Goal: Ask a question

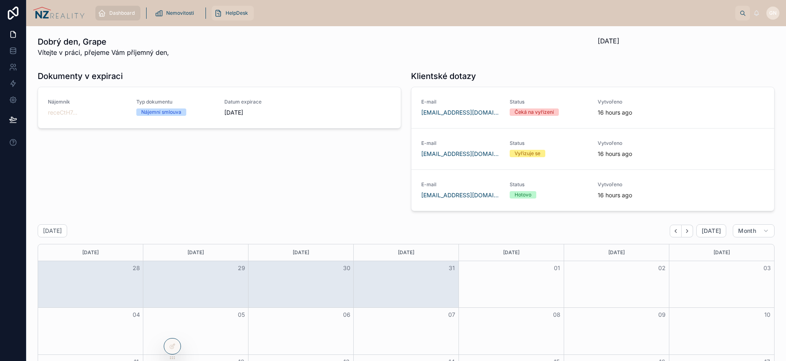
click at [235, 15] on span "HelpDesk" at bounding box center [236, 13] width 23 height 7
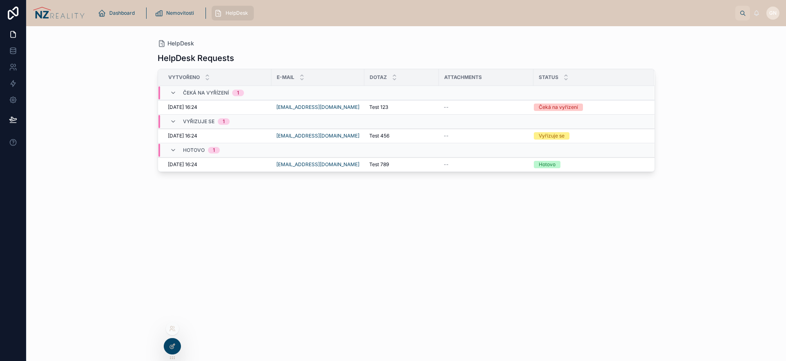
click at [169, 346] on icon at bounding box center [172, 346] width 7 height 7
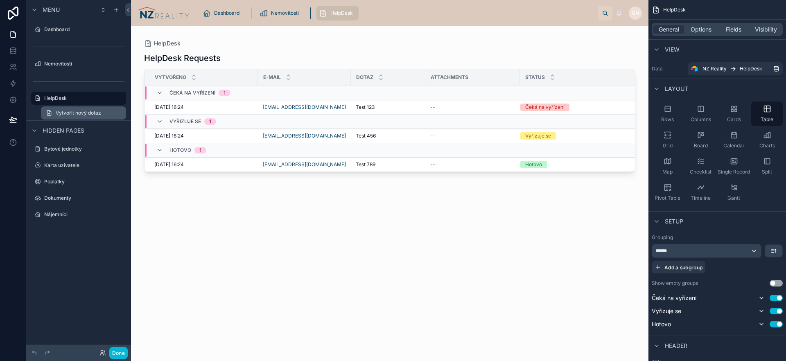
click at [72, 113] on span "Vytvořit nový dotaz" at bounding box center [78, 113] width 45 height 7
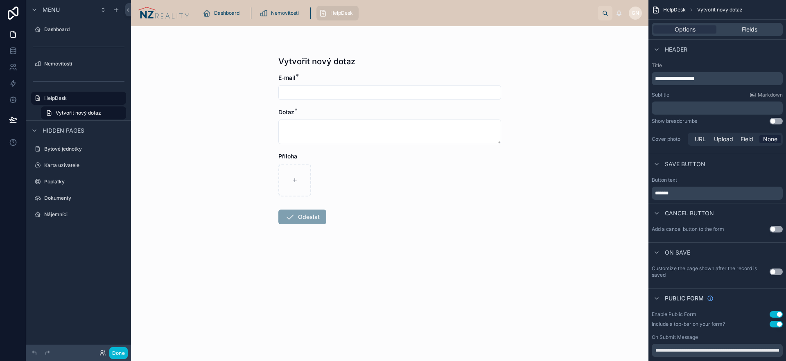
click at [243, 72] on div "Vytvořit nový dotaz E-mail * Dotaz * Příloha Odeslat" at bounding box center [389, 193] width 517 height 335
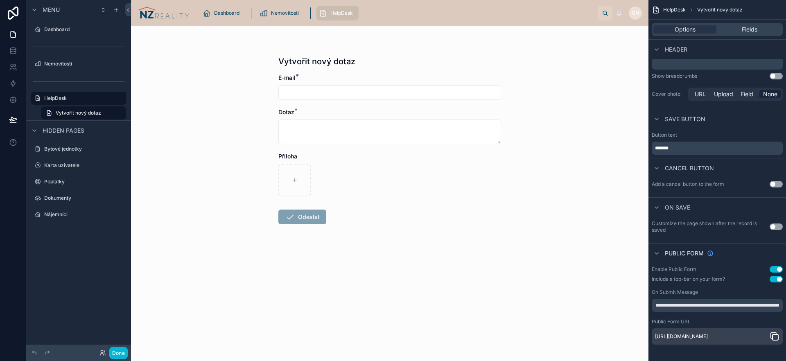
click at [775, 333] on icon "scrollable content" at bounding box center [774, 336] width 10 height 10
